Goal: Navigation & Orientation: Find specific page/section

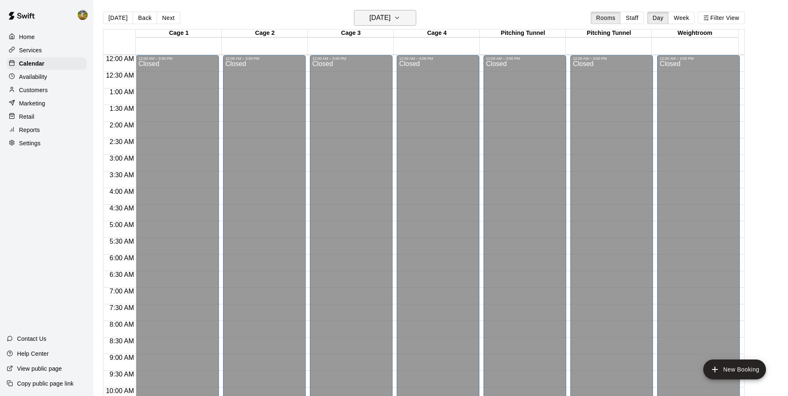
scroll to position [448, 0]
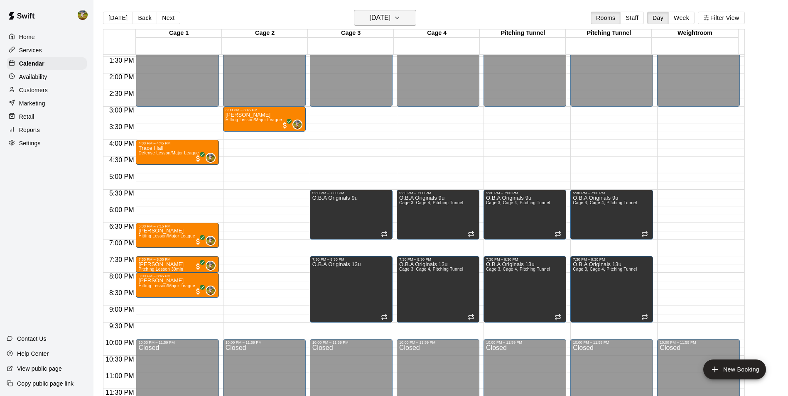
click at [408, 17] on button "[DATE]" at bounding box center [385, 18] width 62 height 16
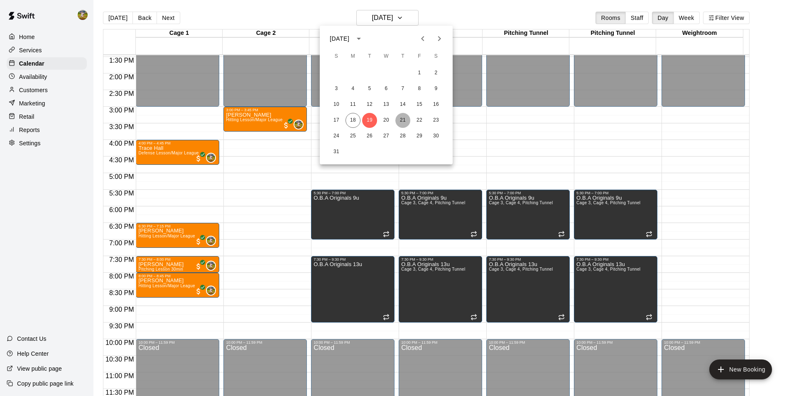
click at [403, 120] on button "21" at bounding box center [403, 120] width 15 height 15
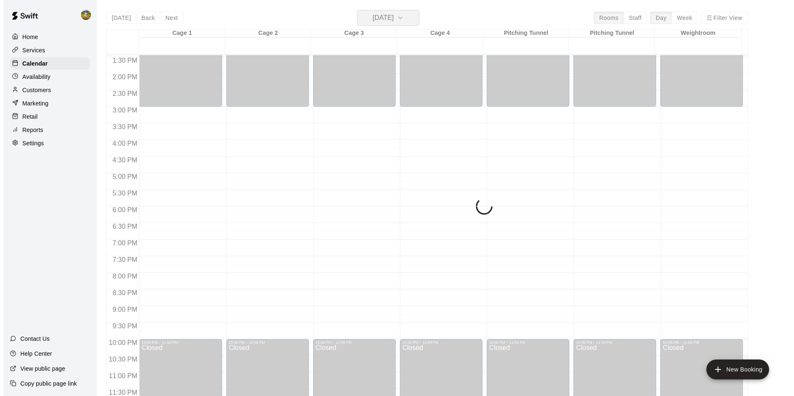
scroll to position [406, 0]
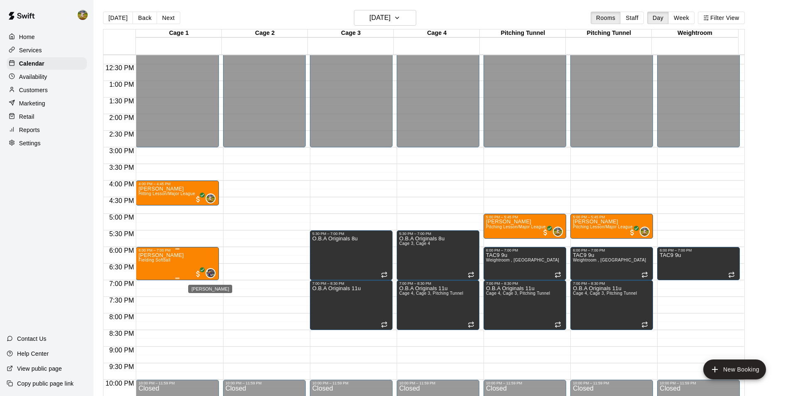
click at [207, 273] on img "Chirstina Moncivais" at bounding box center [211, 273] width 8 height 8
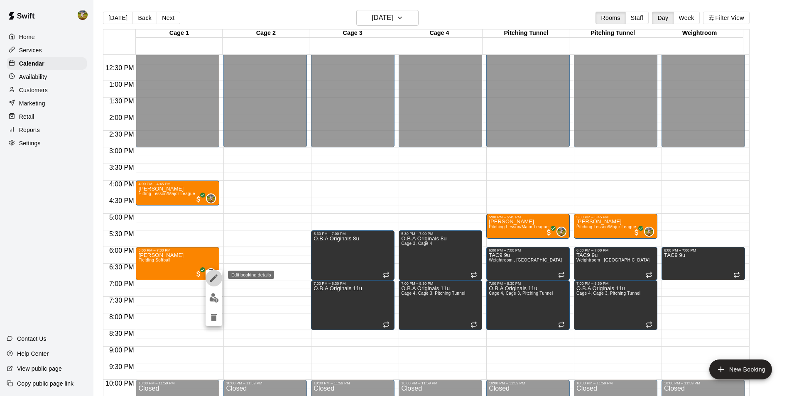
click at [211, 278] on icon "edit" at bounding box center [214, 278] width 10 height 10
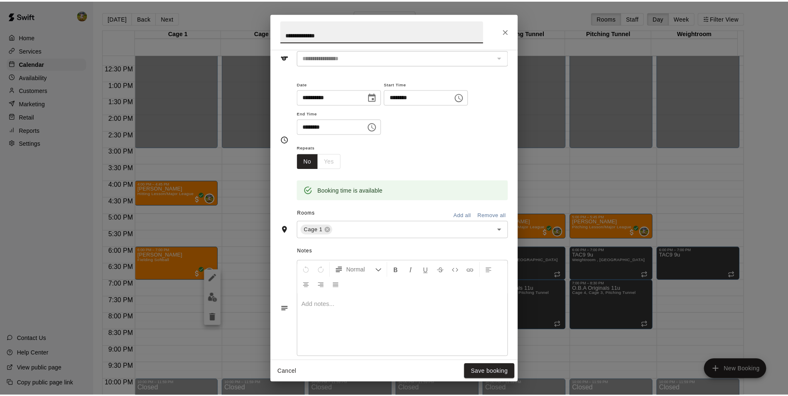
scroll to position [157, 0]
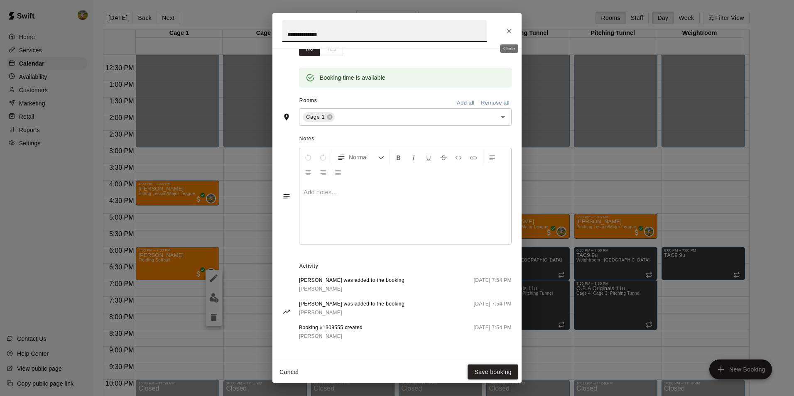
click at [511, 30] on icon "Close" at bounding box center [509, 31] width 8 height 8
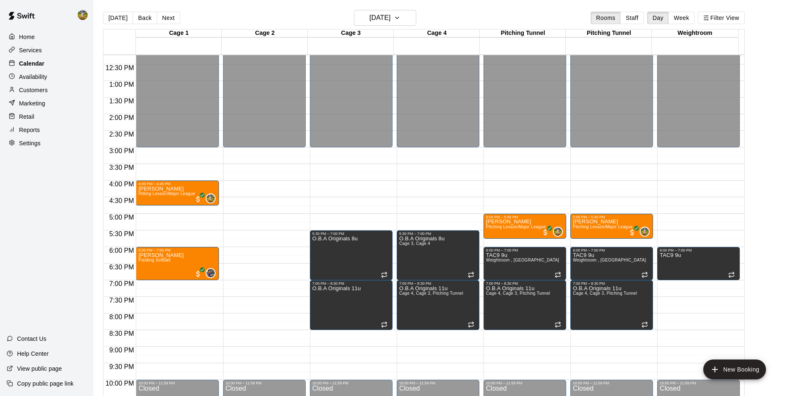
click at [53, 62] on div "Calendar" at bounding box center [47, 63] width 80 height 12
click at [52, 82] on div "Availability" at bounding box center [47, 77] width 80 height 12
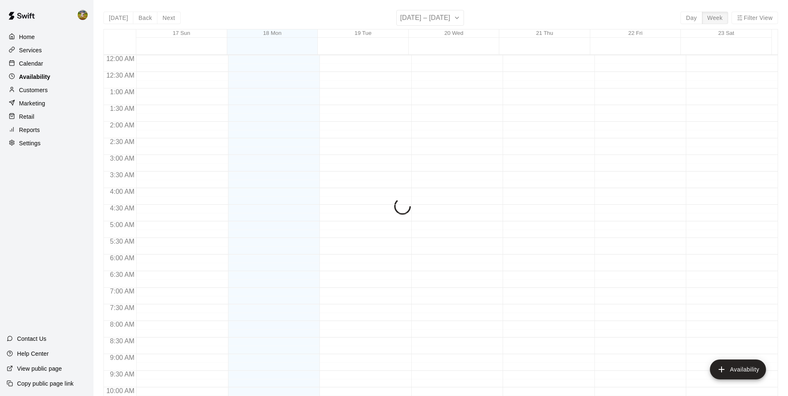
scroll to position [448, 0]
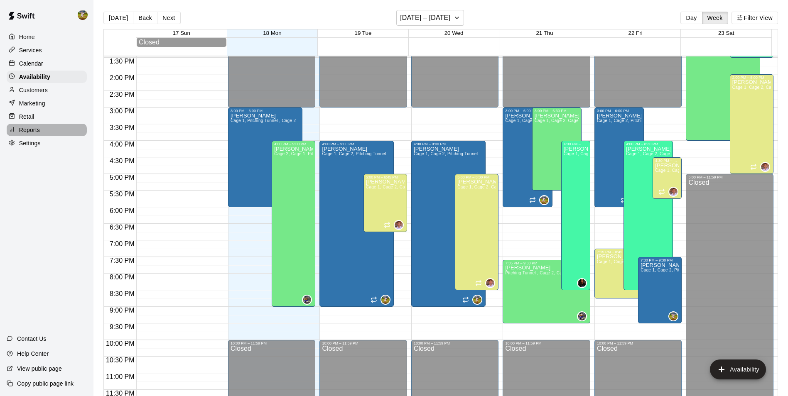
click at [48, 133] on div "Reports" at bounding box center [47, 130] width 80 height 12
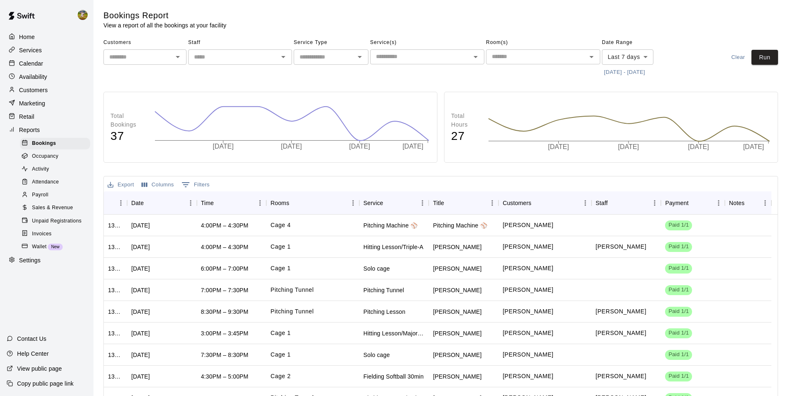
click at [49, 174] on span "Activity" at bounding box center [40, 169] width 17 height 8
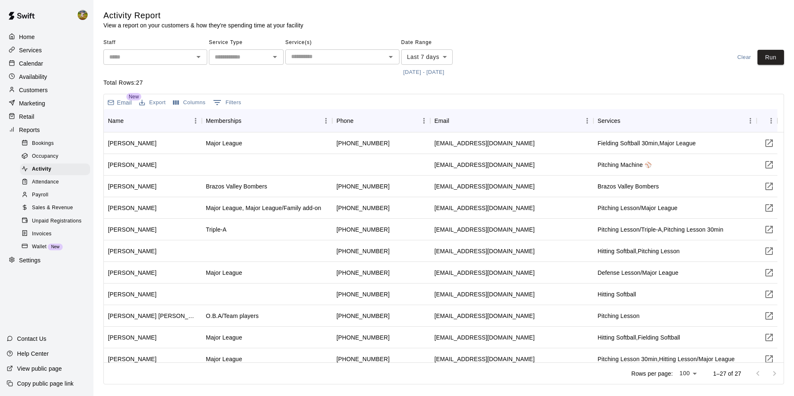
click at [67, 212] on span "Sales & Revenue" at bounding box center [52, 208] width 41 height 8
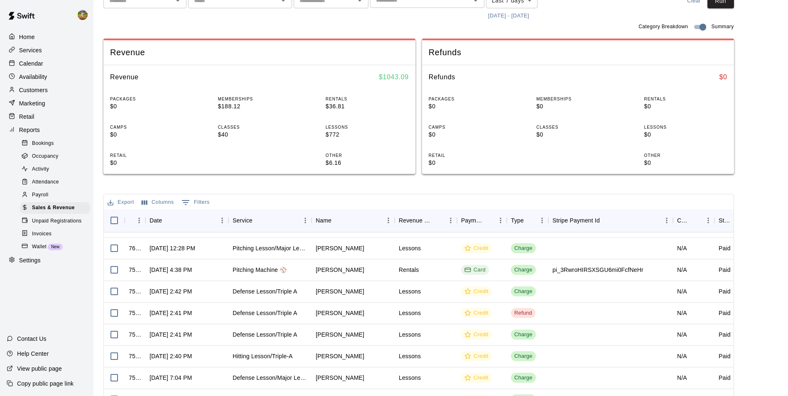
scroll to position [125, 0]
click at [204, 22] on div "Staff ​" at bounding box center [240, 1] width 104 height 43
click at [47, 64] on div "Calendar" at bounding box center [47, 63] width 80 height 12
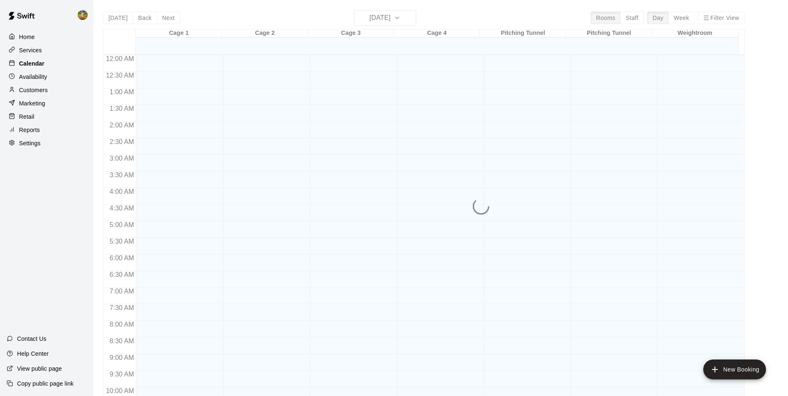
scroll to position [422, 0]
